Goal: Transaction & Acquisition: Purchase product/service

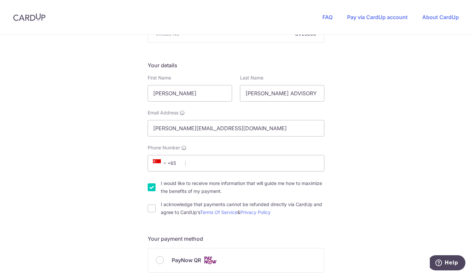
scroll to position [103, 0]
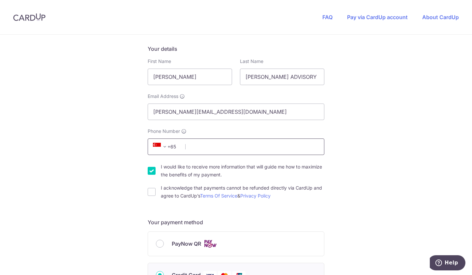
click at [224, 145] on input "Phone Number" at bounding box center [236, 147] width 177 height 16
type input "81396652"
type input "308214"
type input "[STREET_ADDRESS]"
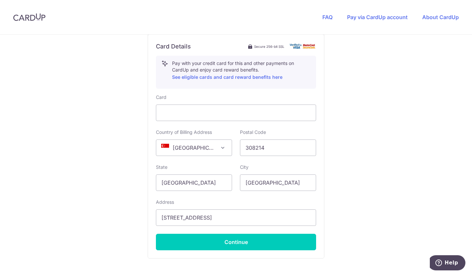
scroll to position [403, 0]
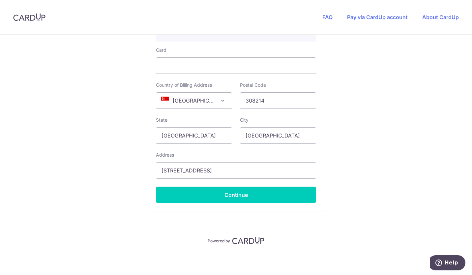
click at [258, 197] on button "Continue" at bounding box center [236, 195] width 160 height 16
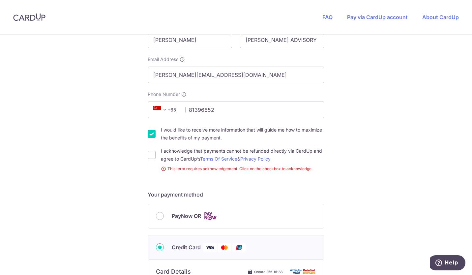
click at [151, 155] on input "I acknowledge that payments cannot be refunded directly via CardUp and agree to…" at bounding box center [152, 155] width 8 height 8
checkbox input "true"
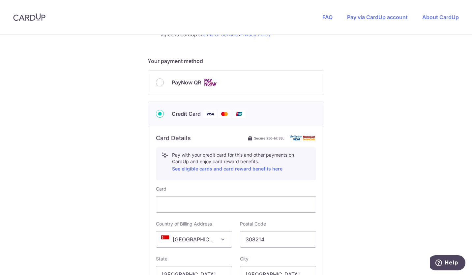
scroll to position [403, 0]
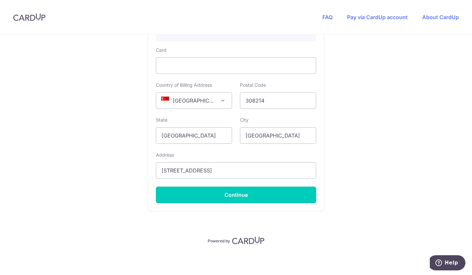
click at [276, 195] on button "Continue" at bounding box center [236, 195] width 160 height 16
type input "**** 1005"
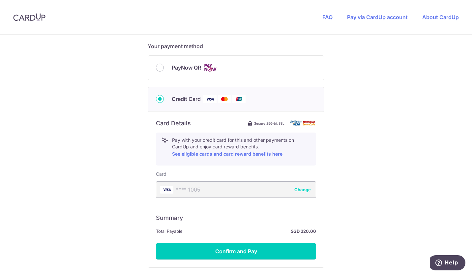
click at [268, 255] on button "Confirm and Pay" at bounding box center [236, 251] width 160 height 16
